Goal: Task Accomplishment & Management: Use online tool/utility

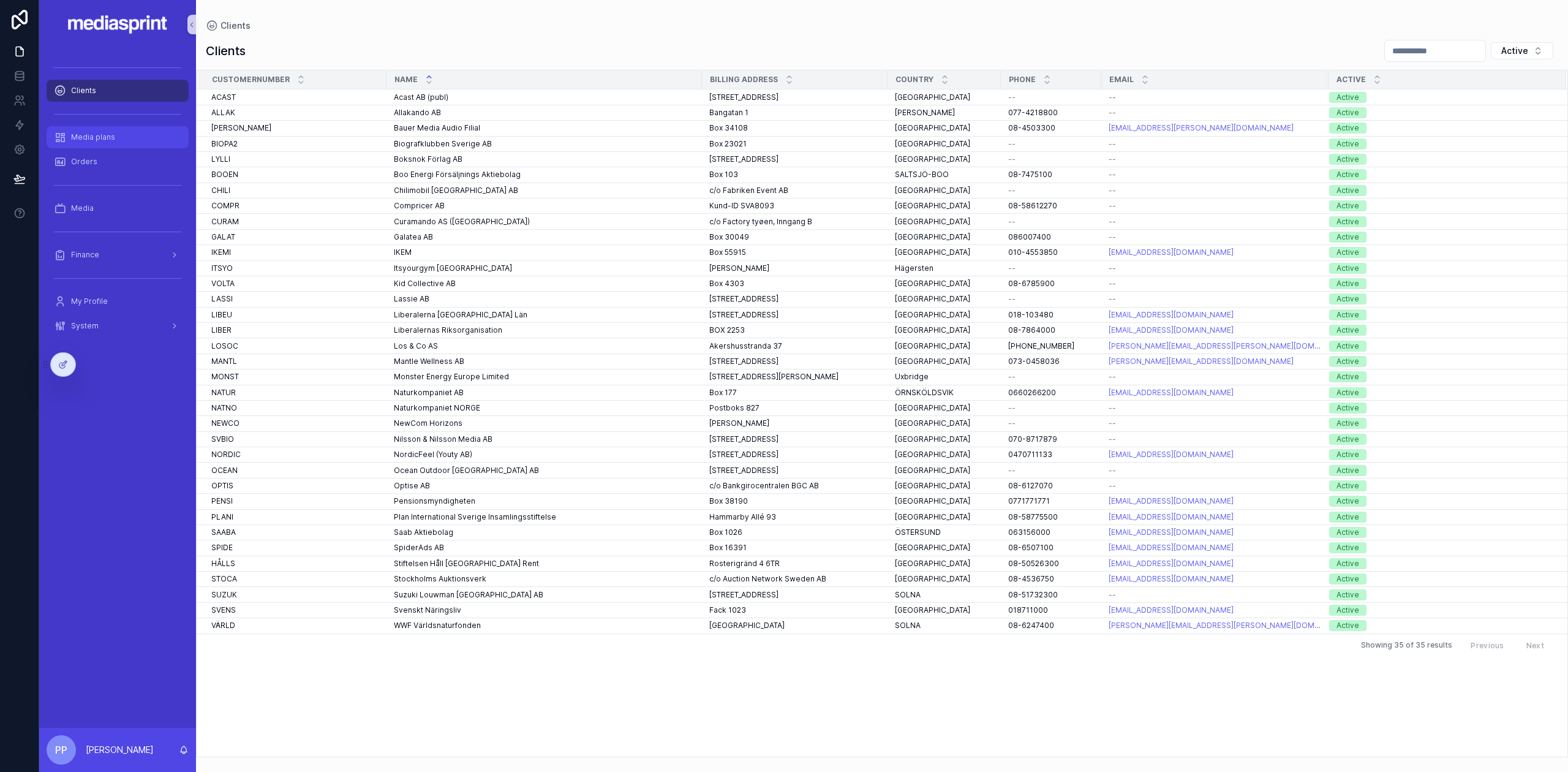
click at [102, 139] on span "Media plans" at bounding box center [93, 137] width 44 height 10
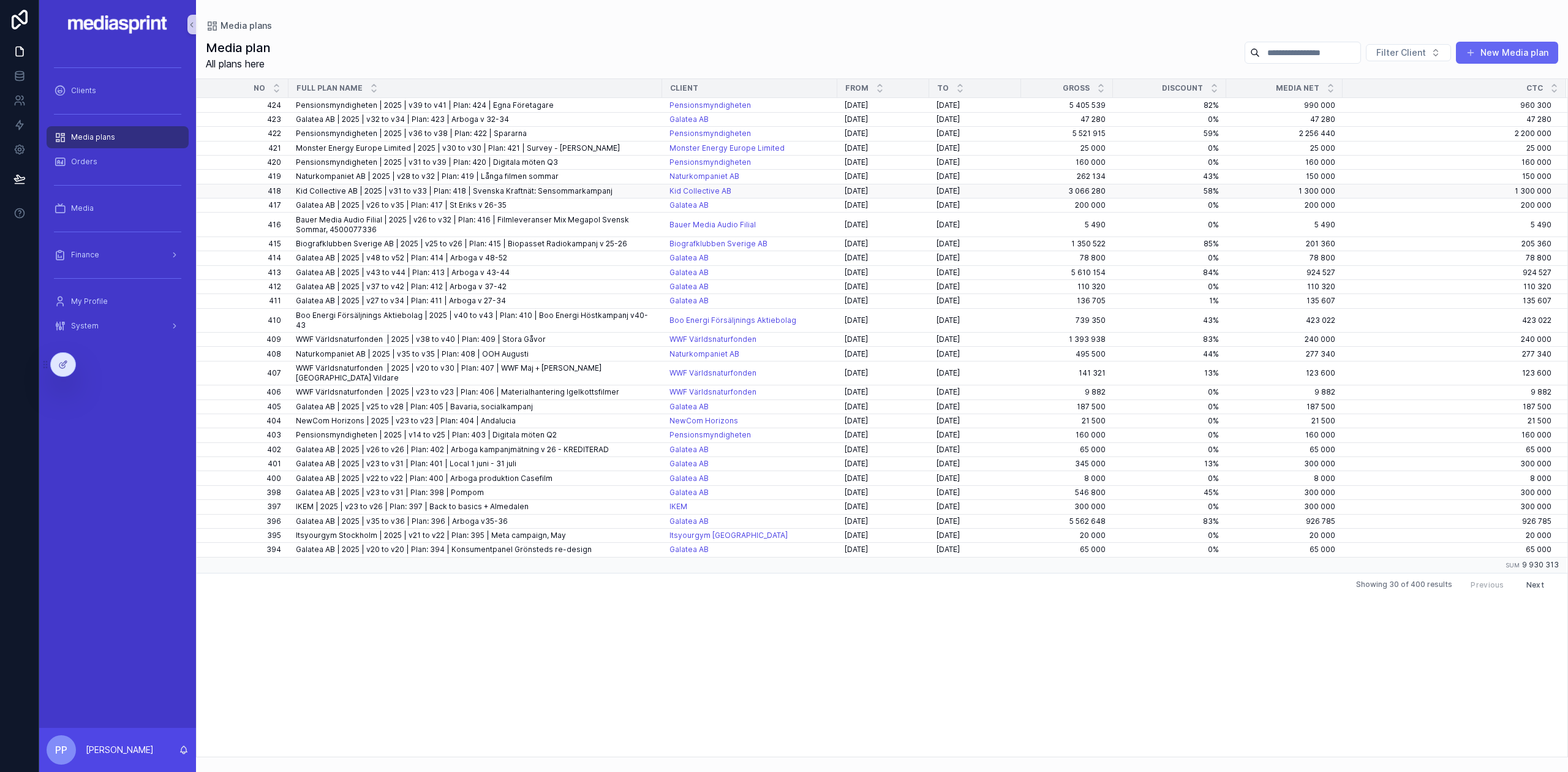
click at [330, 186] on span "Kid Collective AB | 2025 | v31 to v33 | Plan: 418 | Svenska Kraftnät: Sensommar…" at bounding box center [454, 191] width 317 height 10
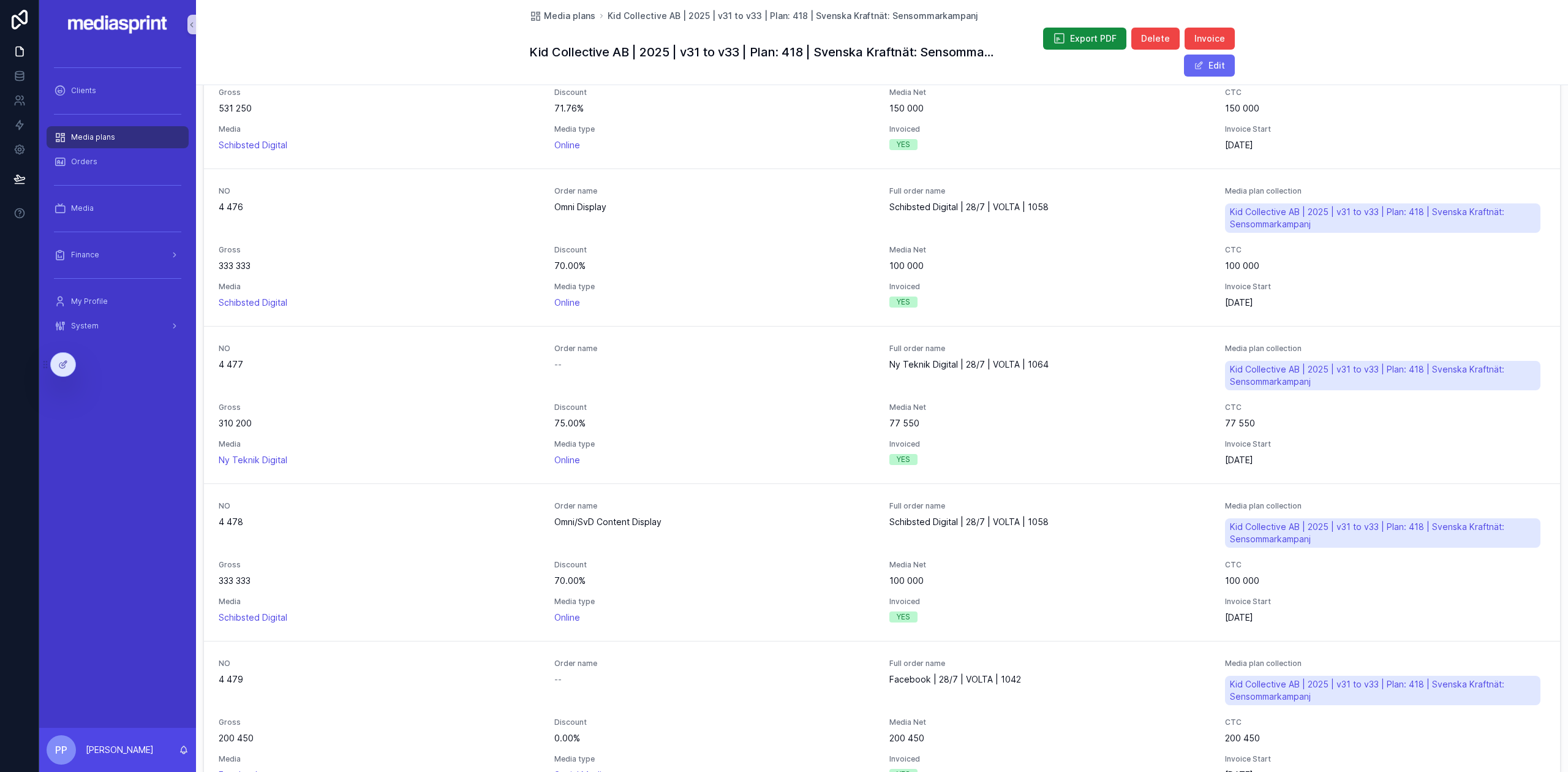
scroll to position [572, 0]
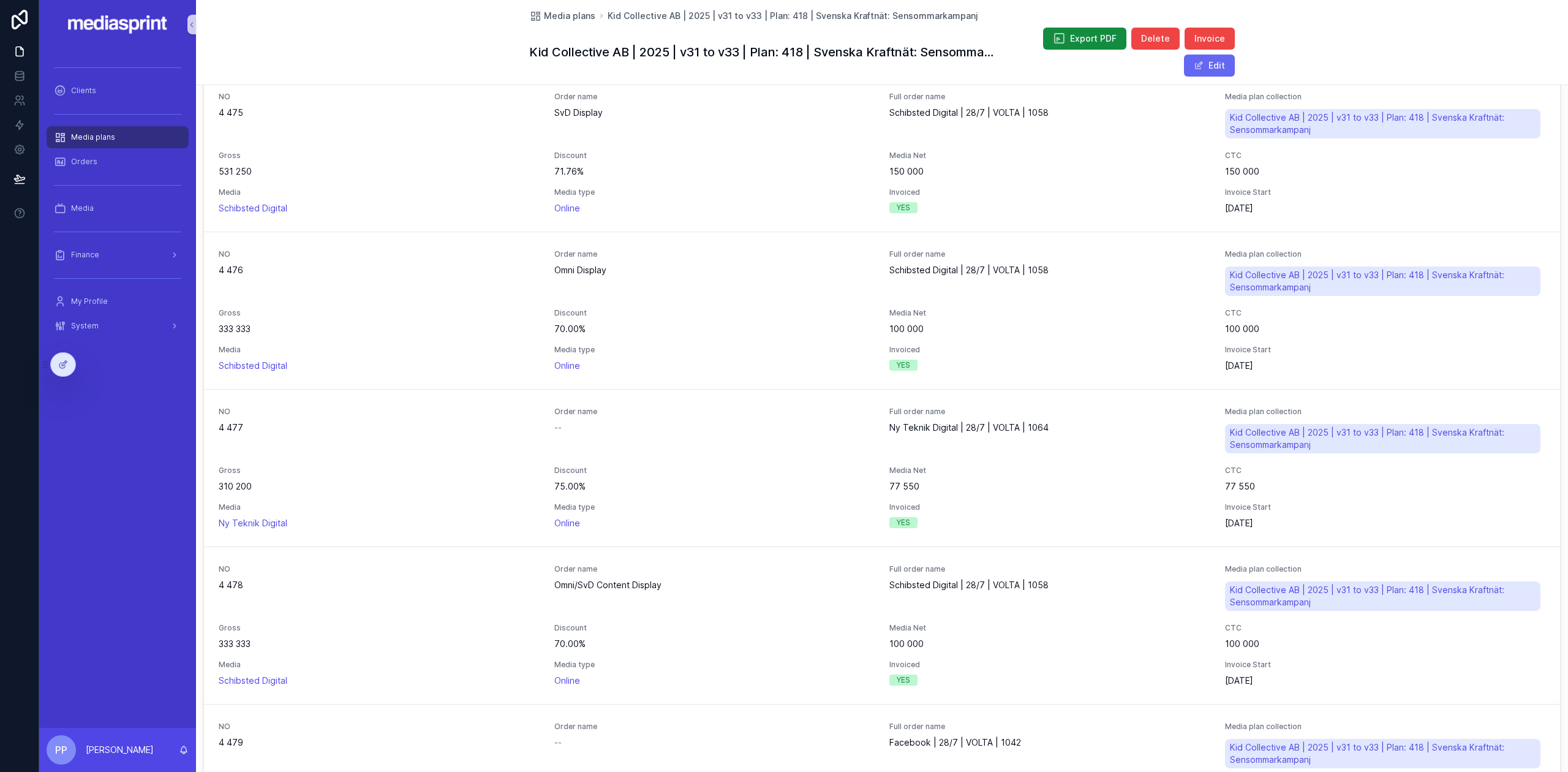
click at [95, 139] on span "Media plans" at bounding box center [93, 137] width 44 height 10
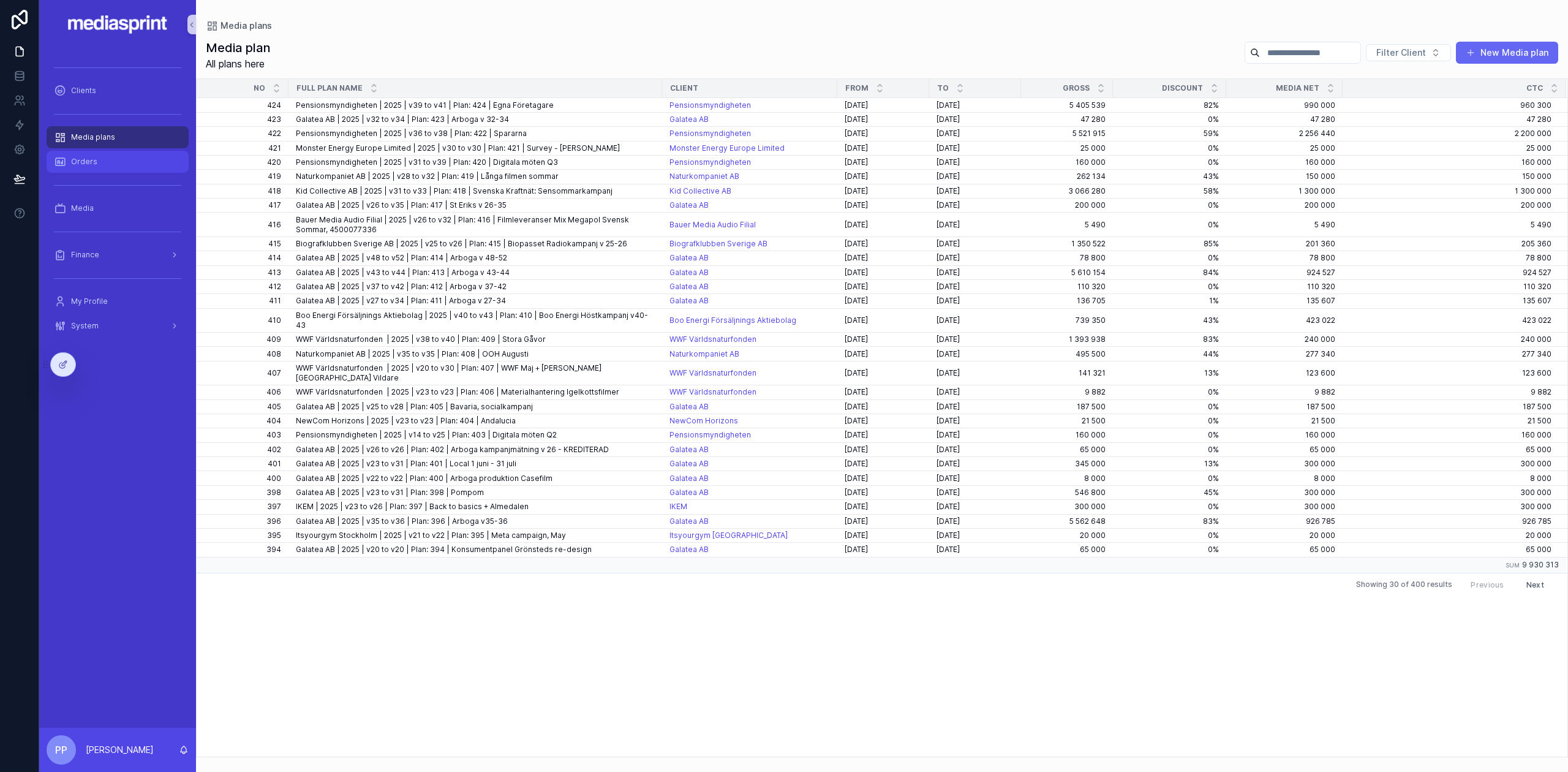
click at [87, 159] on span "Orders" at bounding box center [84, 161] width 27 height 10
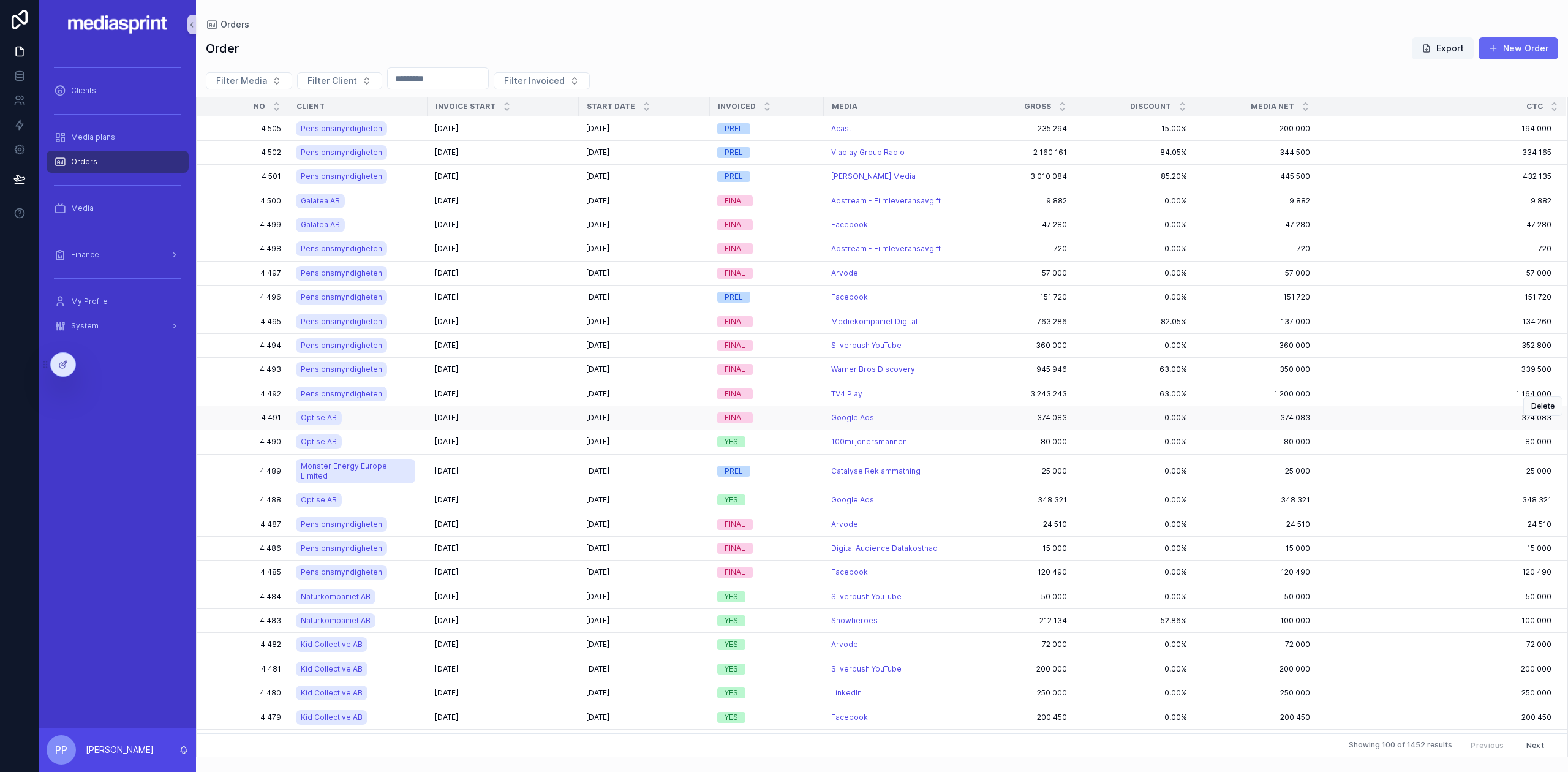
click at [506, 418] on div "[DATE] [DATE]" at bounding box center [503, 417] width 136 height 10
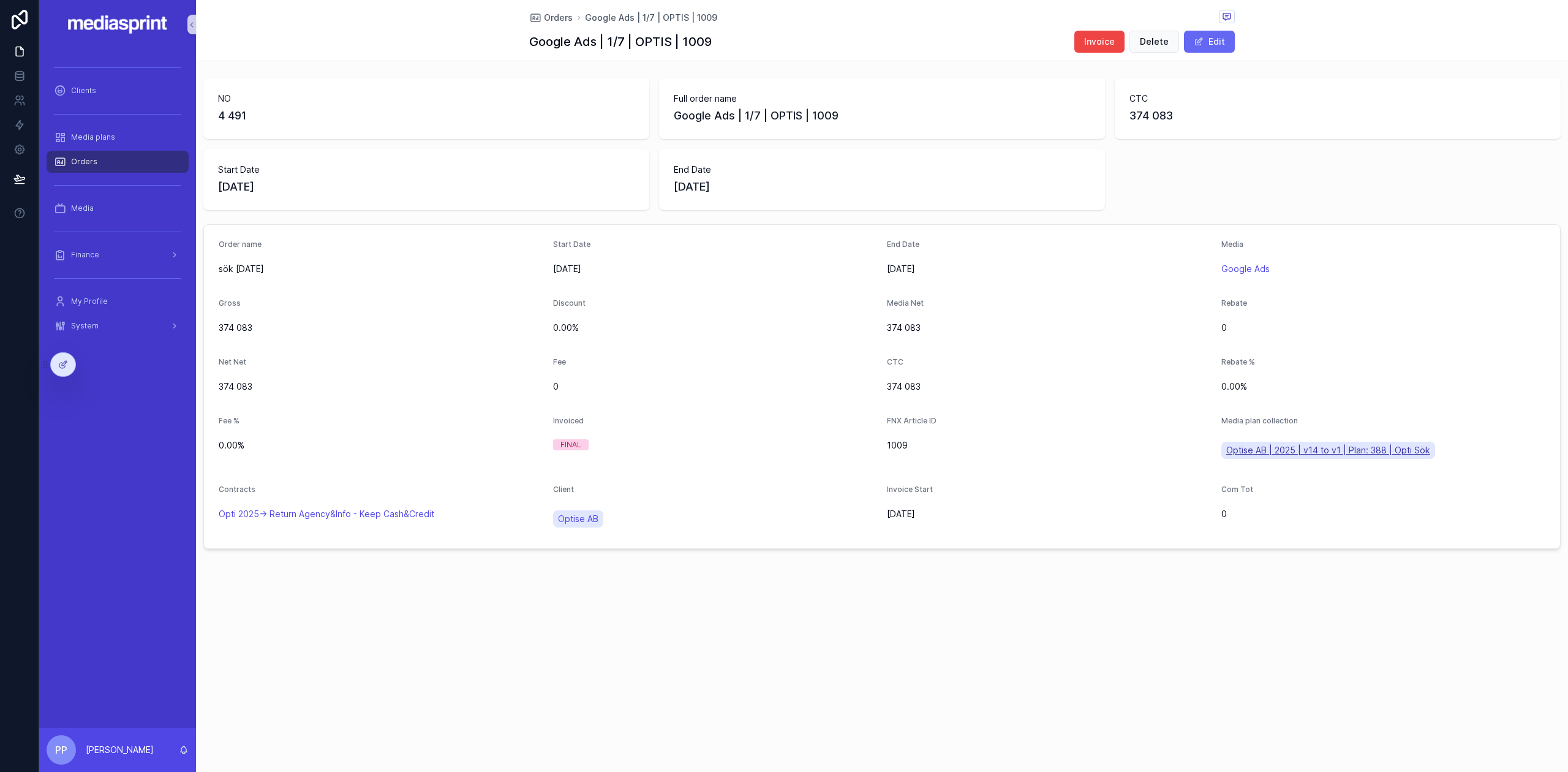
click at [1286, 454] on span "Optise AB | 2025 | v14 to v1 | Plan: 388 | Opti Sök" at bounding box center [1328, 450] width 204 height 12
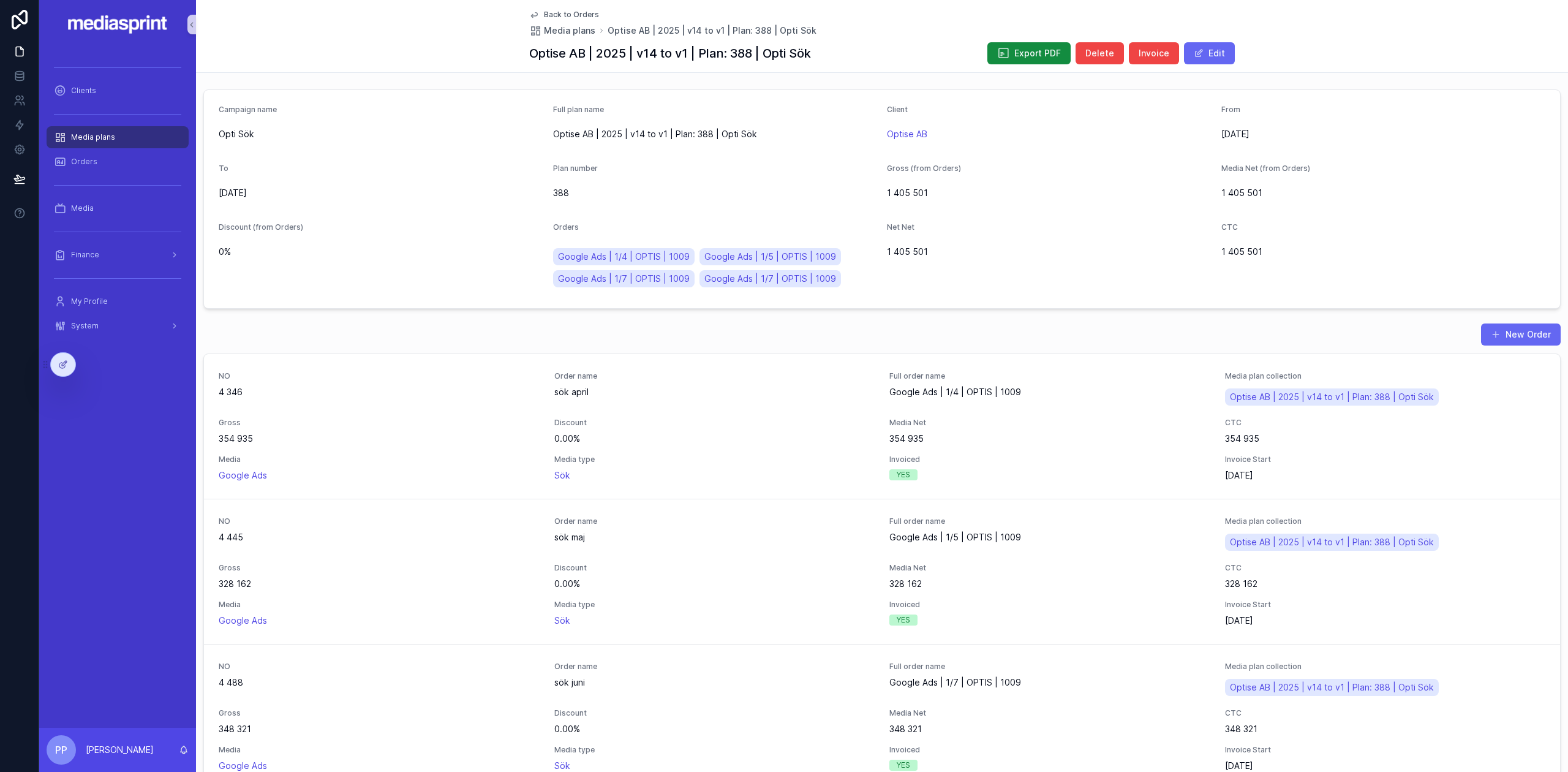
click at [695, 331] on div "New Order" at bounding box center [882, 334] width 1357 height 23
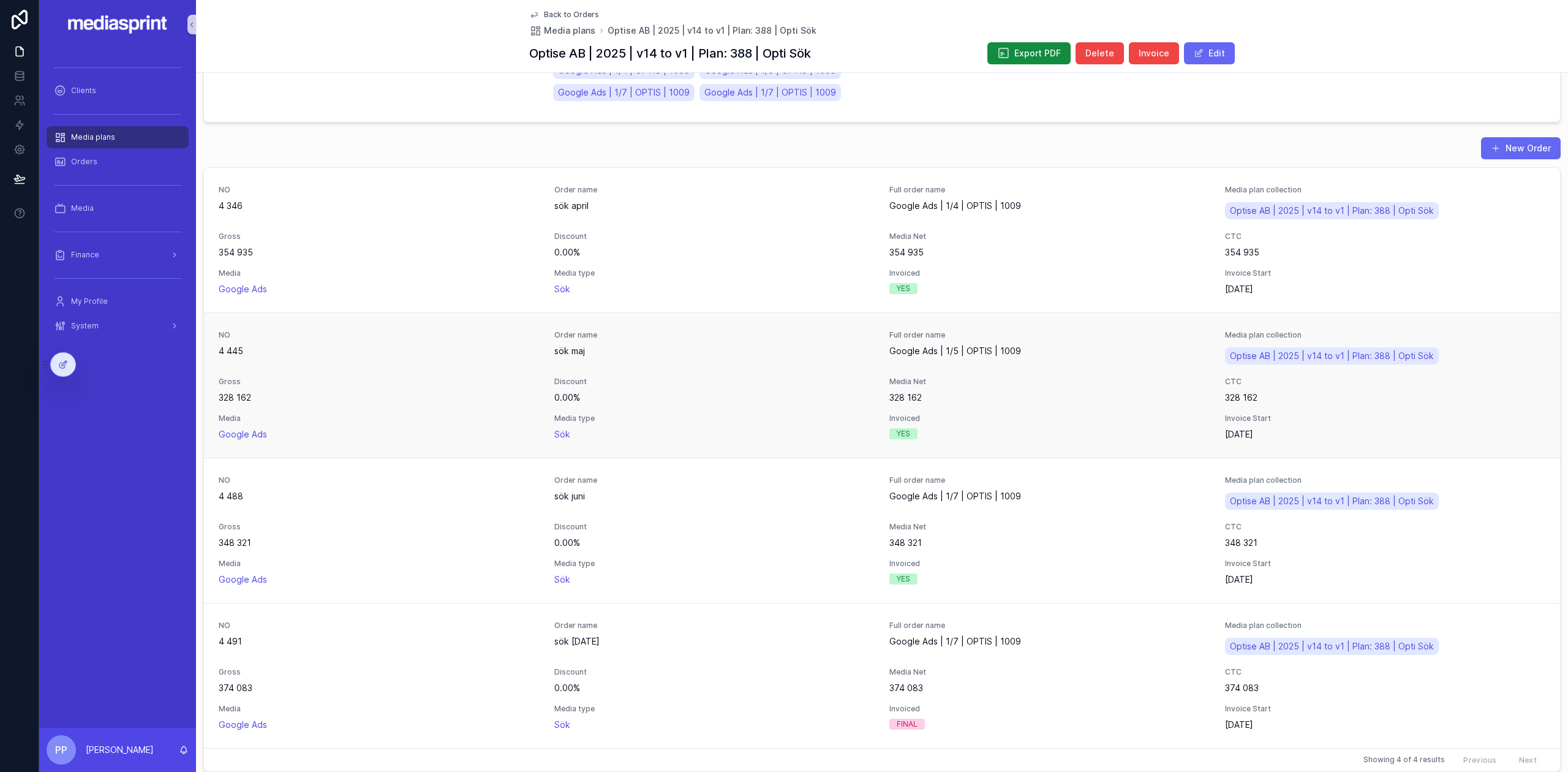
scroll to position [392, 0]
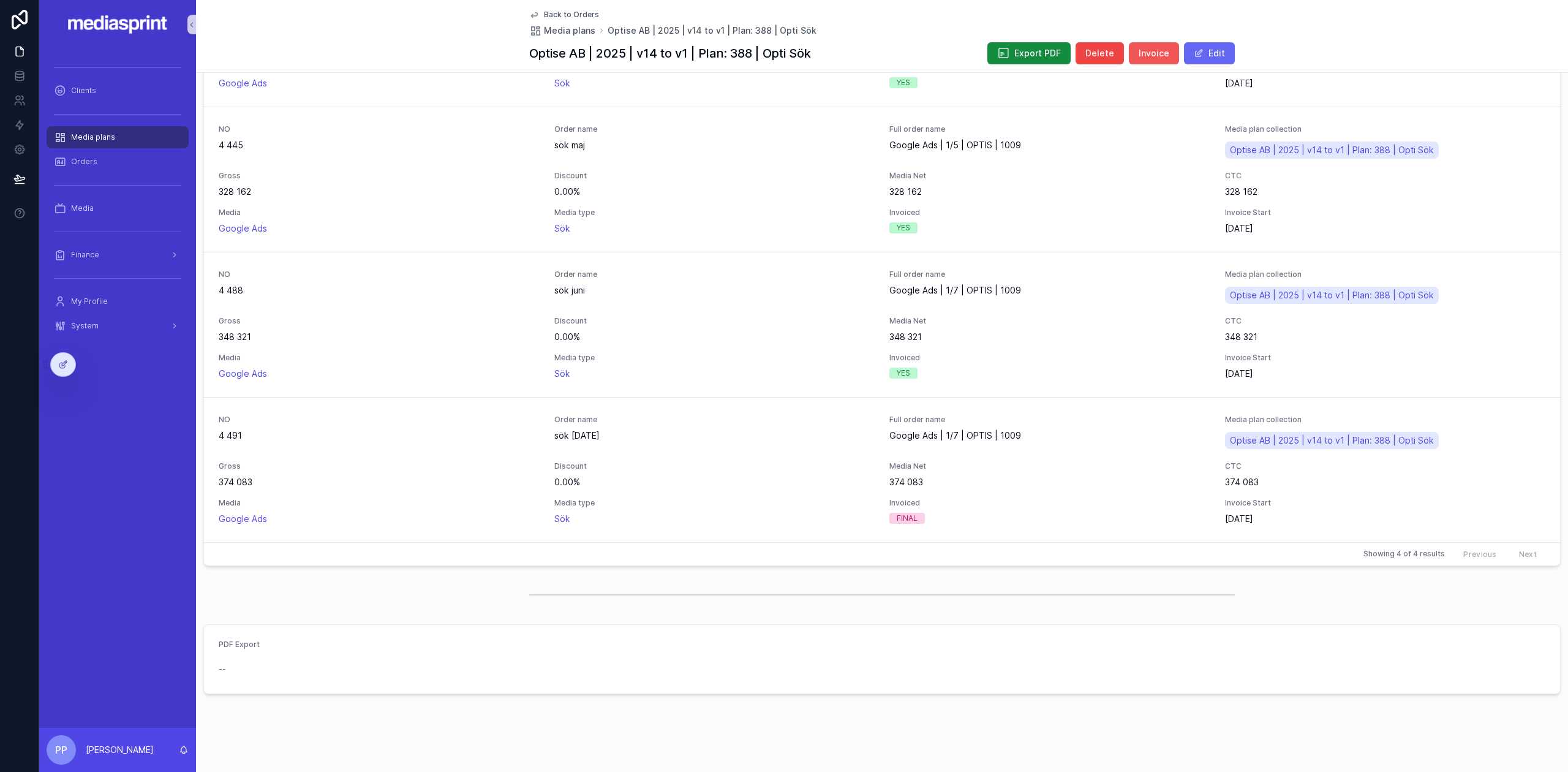
click at [1148, 52] on span "Invoice" at bounding box center [1154, 53] width 30 height 12
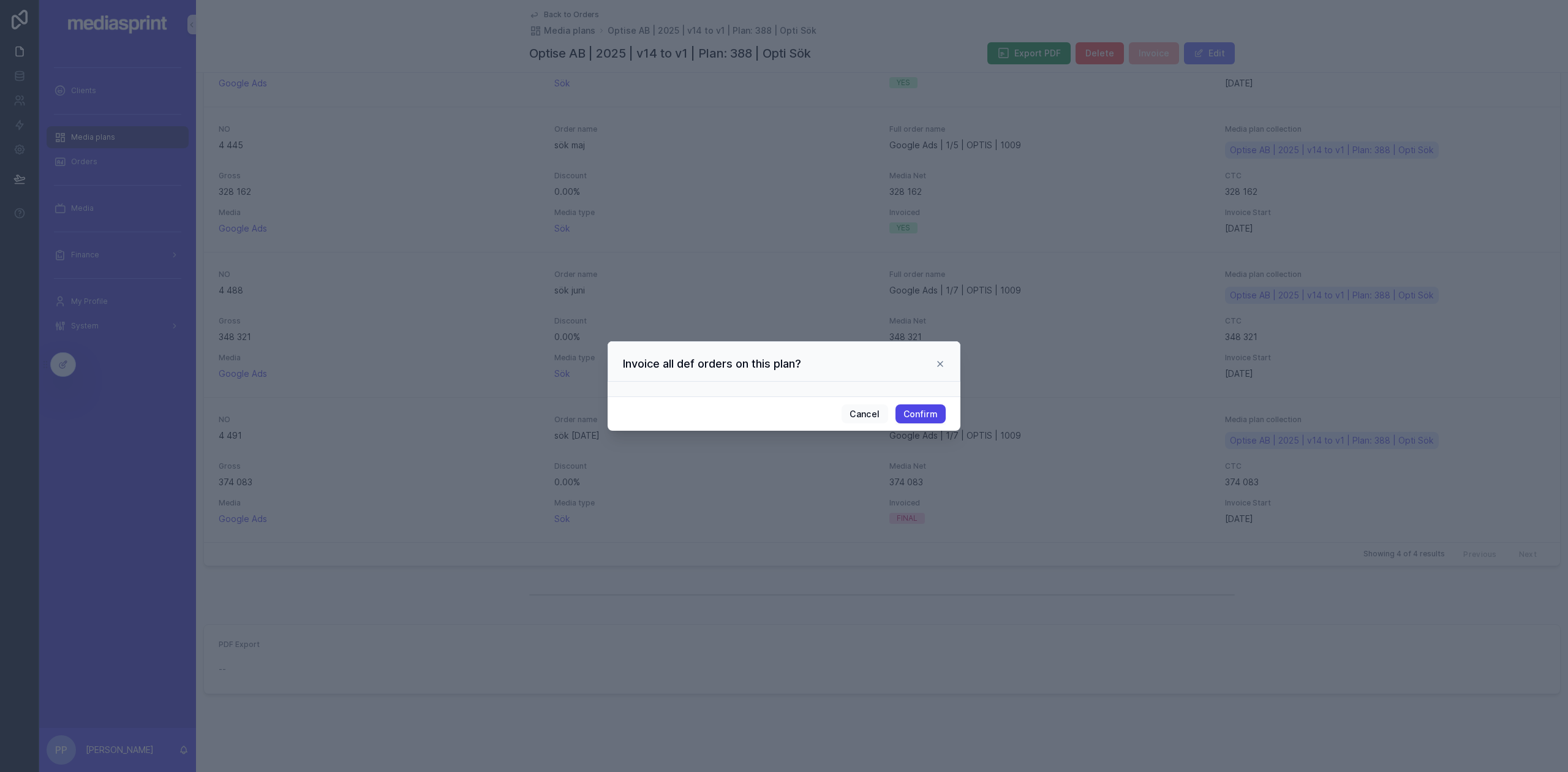
click at [917, 414] on button "Confirm" at bounding box center [920, 414] width 50 height 20
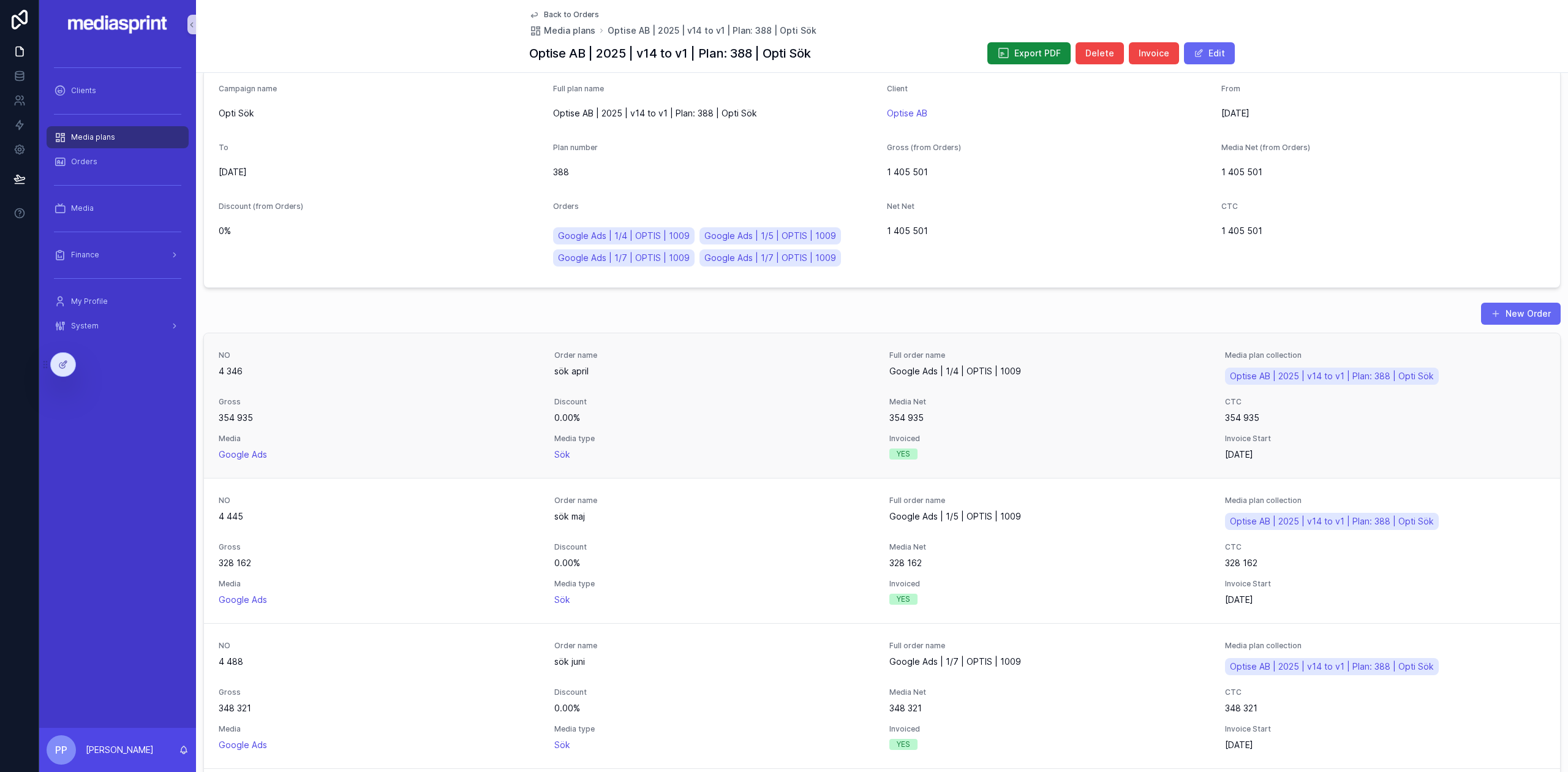
scroll to position [0, 0]
